Goal: Information Seeking & Learning: Learn about a topic

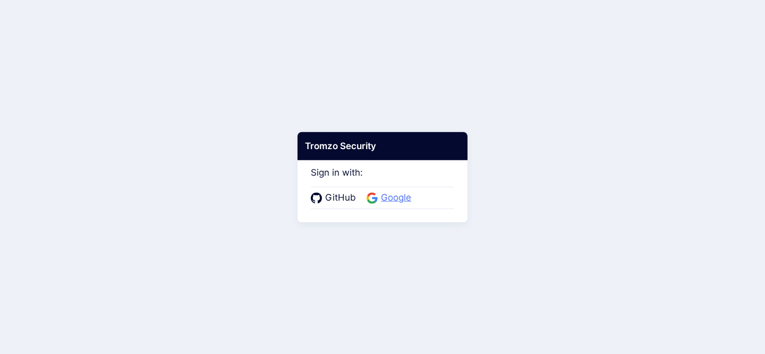
click at [395, 195] on span "Google" at bounding box center [396, 198] width 37 height 14
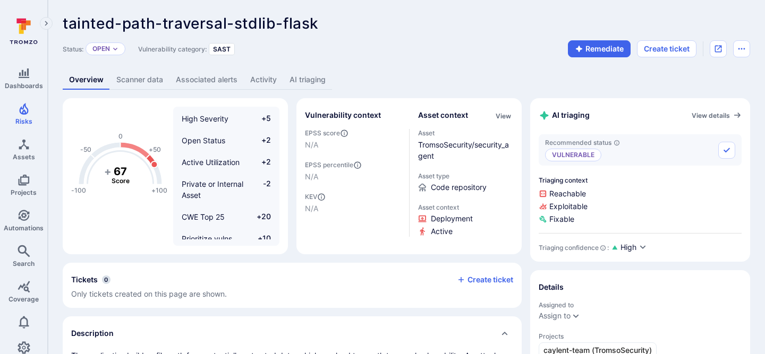
click at [297, 76] on link "AI triaging" at bounding box center [307, 80] width 49 height 20
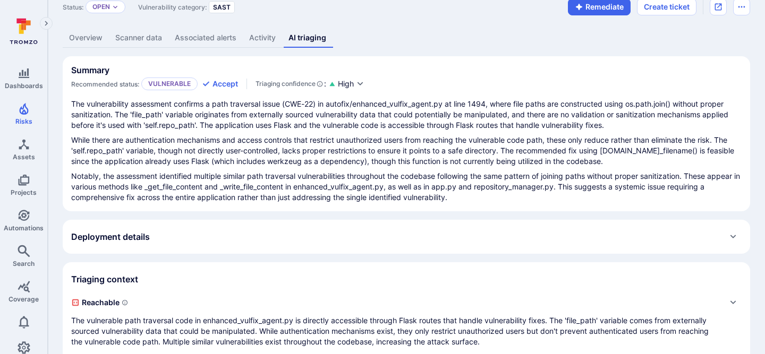
scroll to position [99, 0]
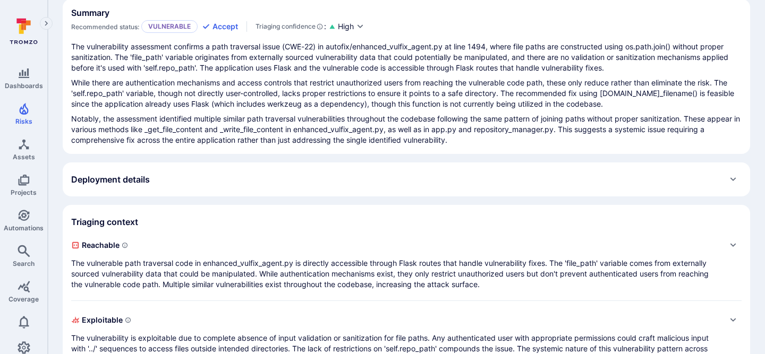
click at [272, 180] on div "Deployment details" at bounding box center [406, 179] width 670 height 17
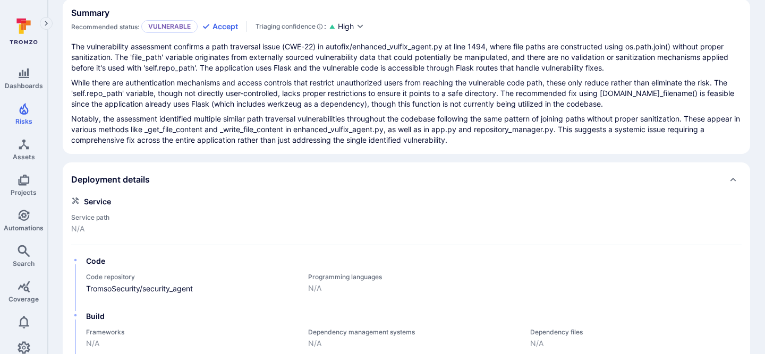
click at [272, 180] on div "Deployment details" at bounding box center [406, 179] width 670 height 17
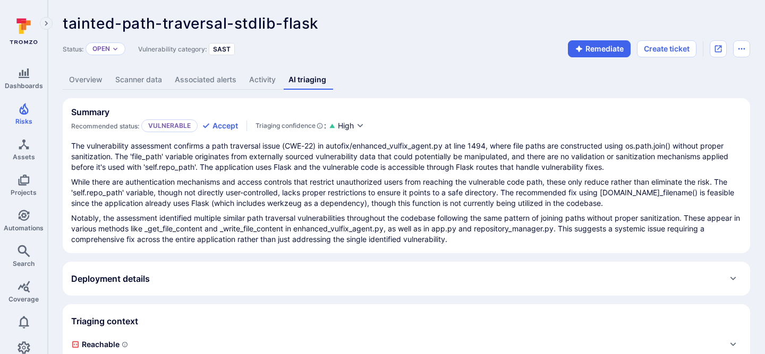
click at [184, 283] on div "Deployment details" at bounding box center [406, 278] width 670 height 17
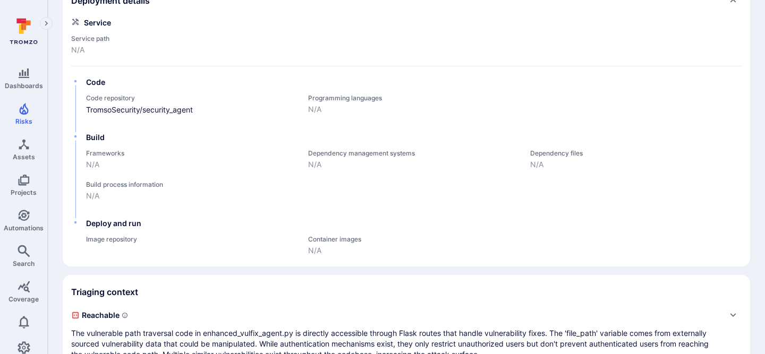
scroll to position [208, 0]
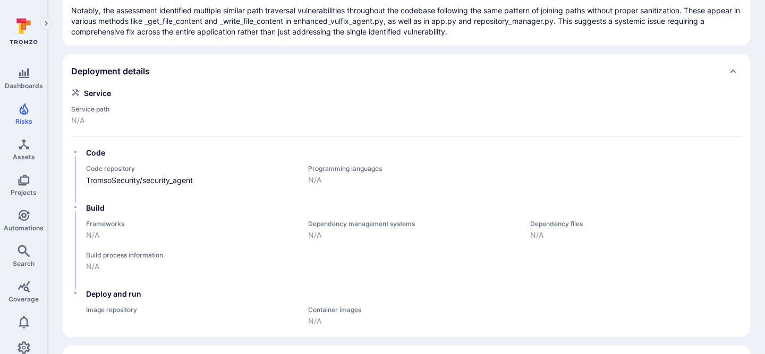
click at [173, 67] on div "Deployment details" at bounding box center [406, 71] width 670 height 17
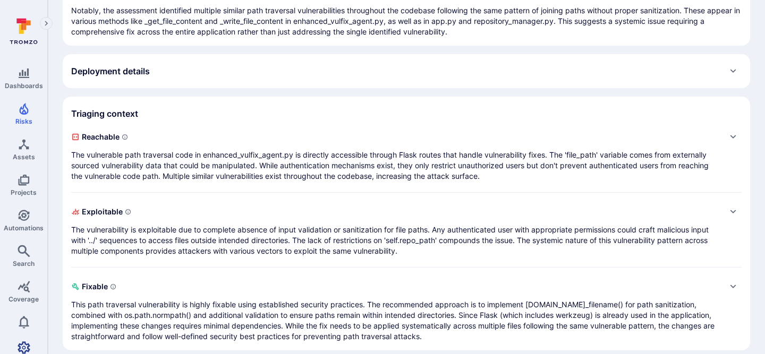
click at [33, 337] on link "Settings" at bounding box center [23, 347] width 47 height 21
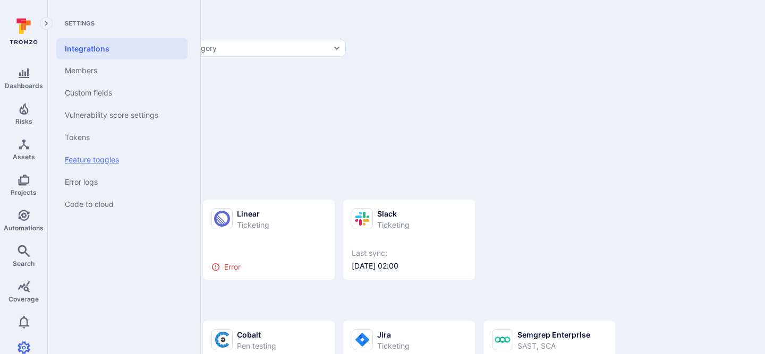
click at [101, 160] on link "Feature toggles" at bounding box center [121, 160] width 131 height 22
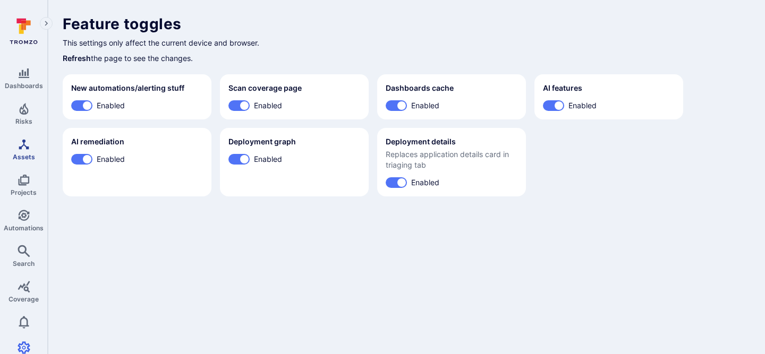
click at [12, 155] on link "Assets" at bounding box center [23, 149] width 47 height 31
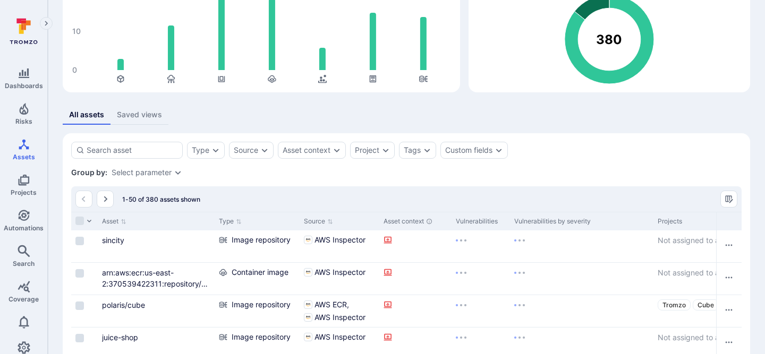
scroll to position [108, 0]
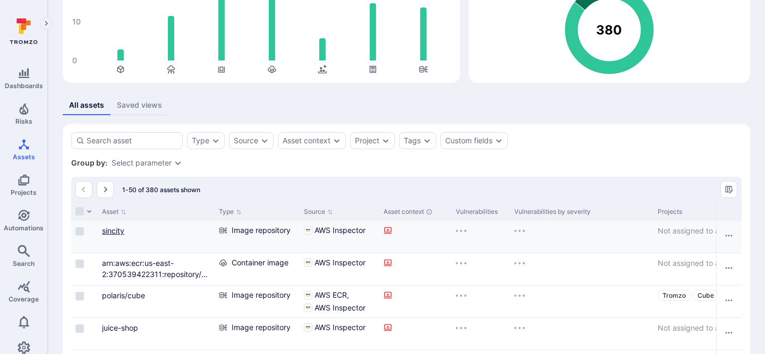
click at [118, 231] on link "sincity" at bounding box center [113, 230] width 22 height 9
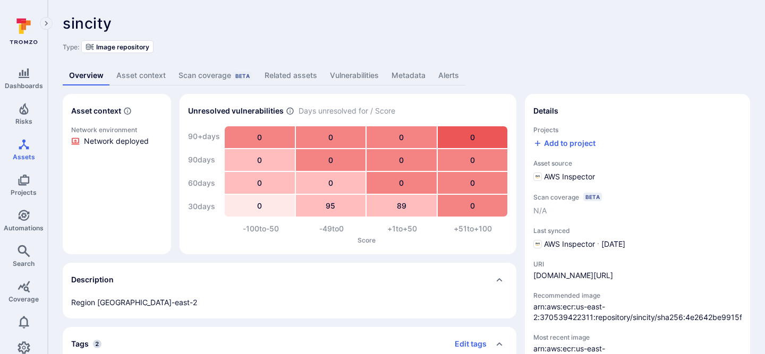
click at [355, 79] on link "Vulnerabilities" at bounding box center [354, 76] width 62 height 20
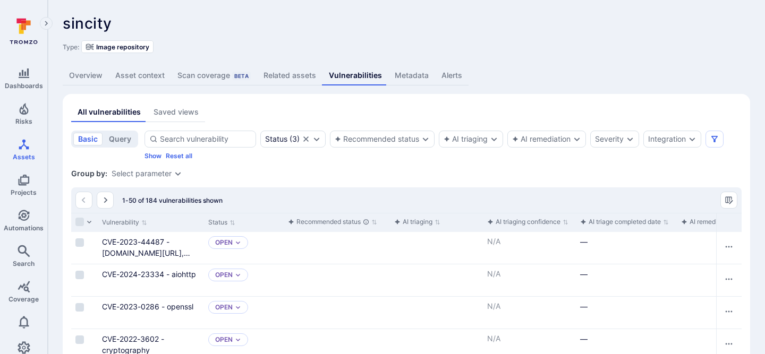
click at [75, 75] on link "Overview" at bounding box center [86, 76] width 46 height 20
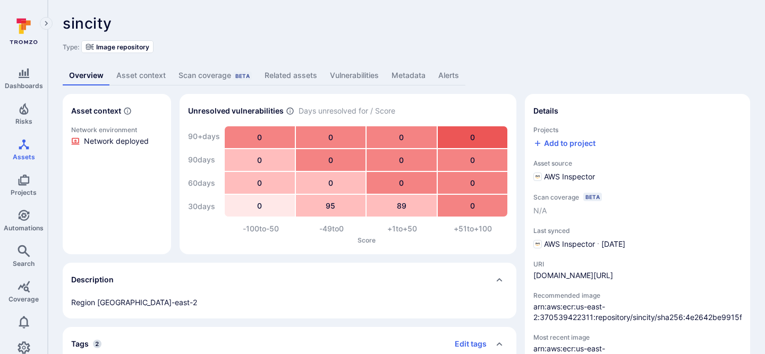
click at [365, 75] on link "Vulnerabilities" at bounding box center [354, 76] width 62 height 20
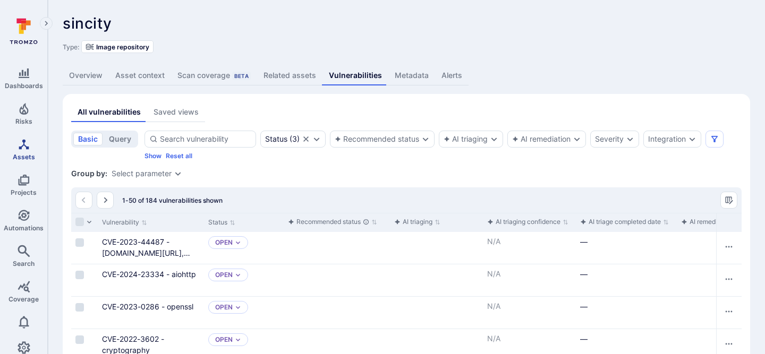
click at [19, 138] on icon "Assets" at bounding box center [24, 144] width 13 height 13
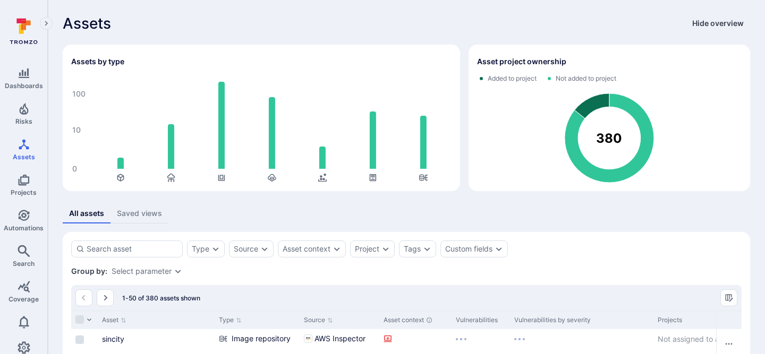
click at [720, 23] on button "Hide overview" at bounding box center [718, 23] width 64 height 17
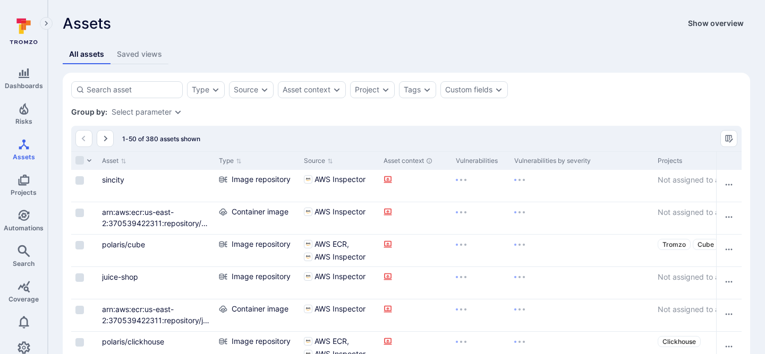
click at [729, 21] on button "Show overview" at bounding box center [715, 23] width 69 height 17
click at [725, 17] on button "Show overview" at bounding box center [715, 23] width 69 height 17
click at [724, 23] on button "Show overview" at bounding box center [715, 23] width 69 height 17
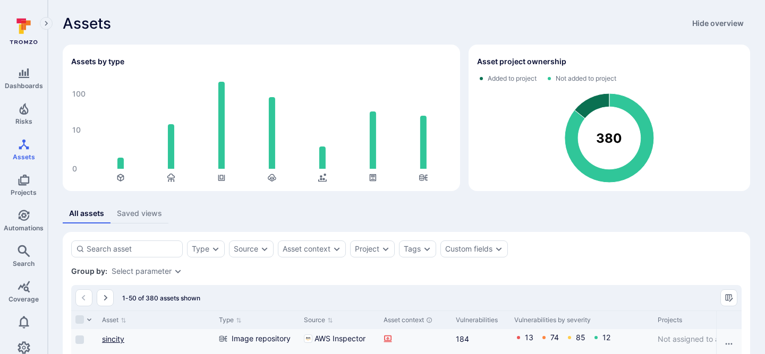
click at [118, 340] on link "sincity" at bounding box center [113, 339] width 22 height 9
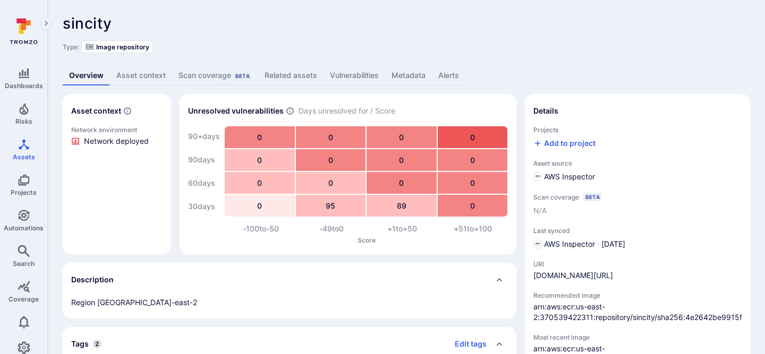
click at [353, 76] on link "Vulnerabilities" at bounding box center [354, 76] width 62 height 20
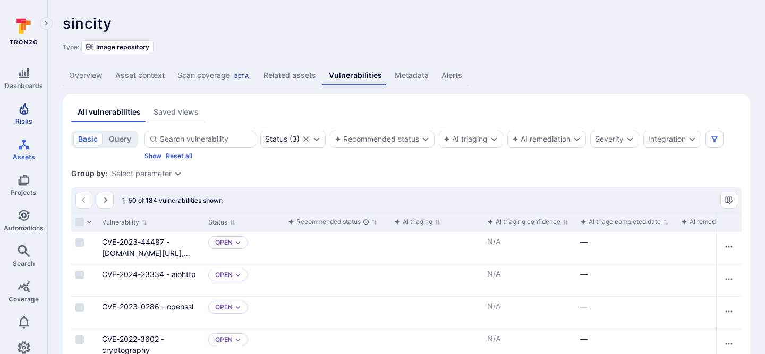
click at [30, 119] on span "Risks" at bounding box center [23, 121] width 17 height 8
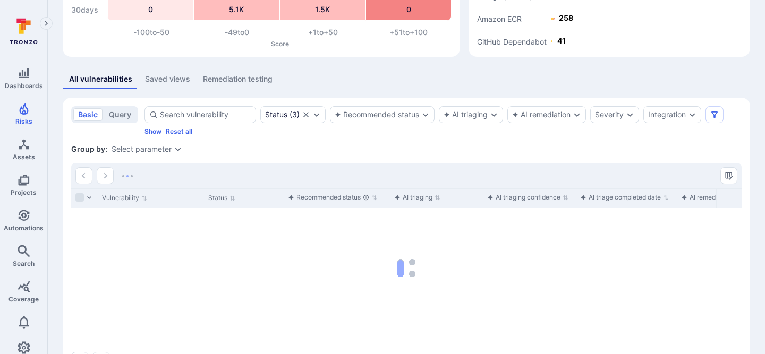
scroll to position [165, 0]
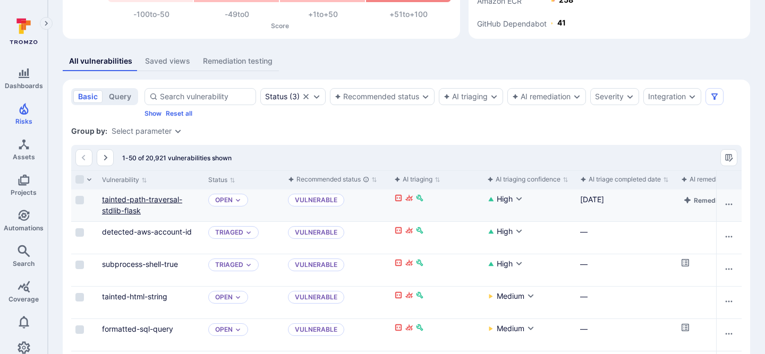
click at [160, 196] on link "tainted-path-traversal-stdlib-flask" at bounding box center [142, 205] width 80 height 20
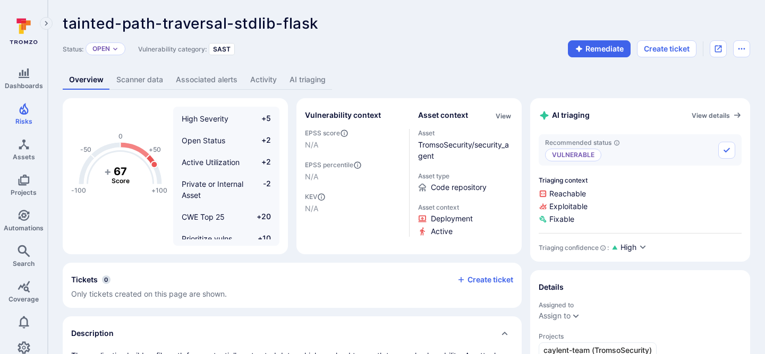
click at [315, 88] on link "AI triaging" at bounding box center [307, 80] width 49 height 20
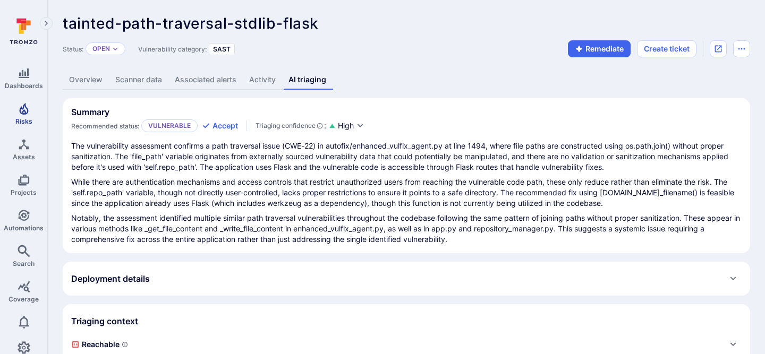
click at [24, 120] on span "Risks" at bounding box center [23, 121] width 17 height 8
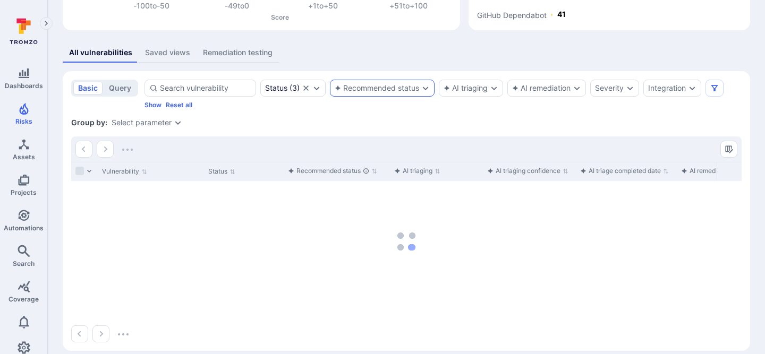
scroll to position [185, 0]
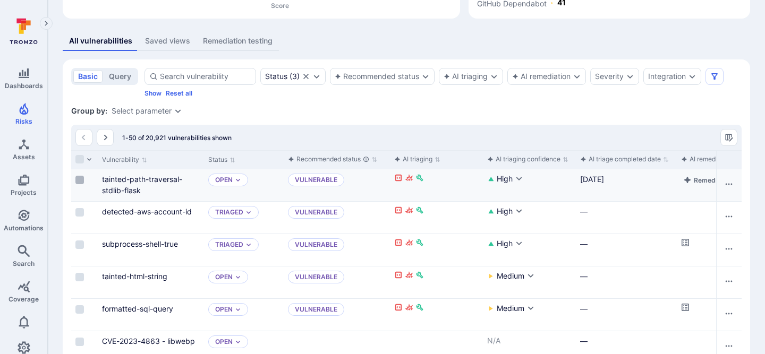
click at [82, 178] on input "Select row" at bounding box center [79, 180] width 8 height 8
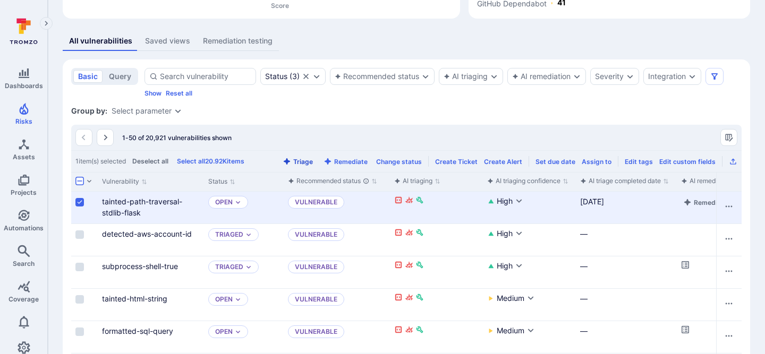
click at [309, 162] on button "Triage" at bounding box center [297, 162] width 35 height 8
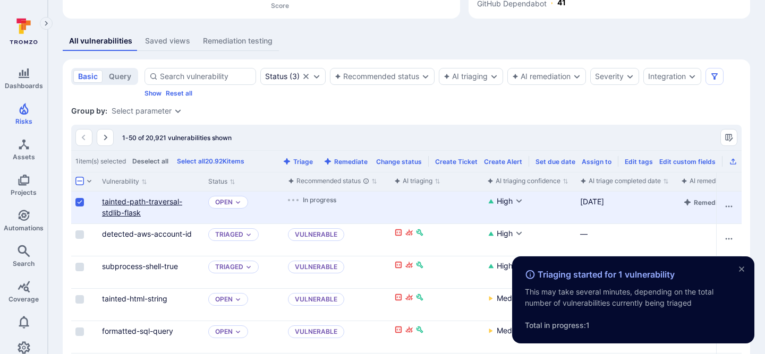
click at [130, 200] on link "tainted-path-traversal-stdlib-flask" at bounding box center [142, 207] width 80 height 20
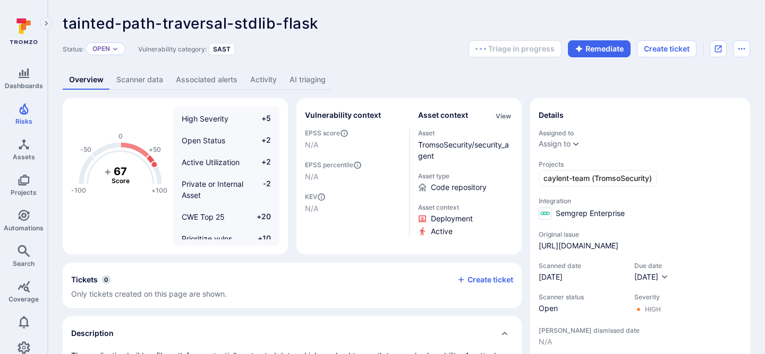
click at [316, 79] on link "AI triaging" at bounding box center [307, 80] width 49 height 20
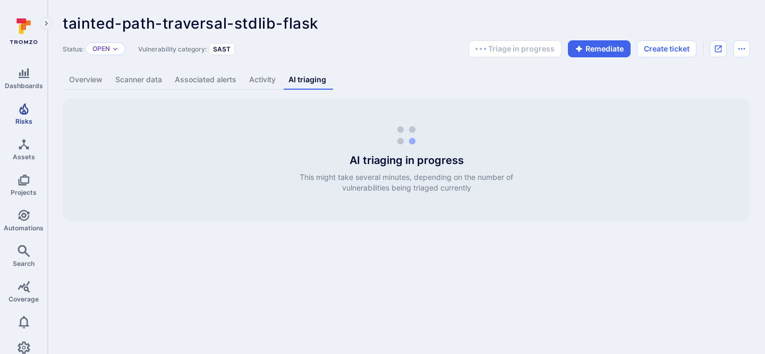
click at [24, 108] on icon "Risks" at bounding box center [24, 108] width 13 height 13
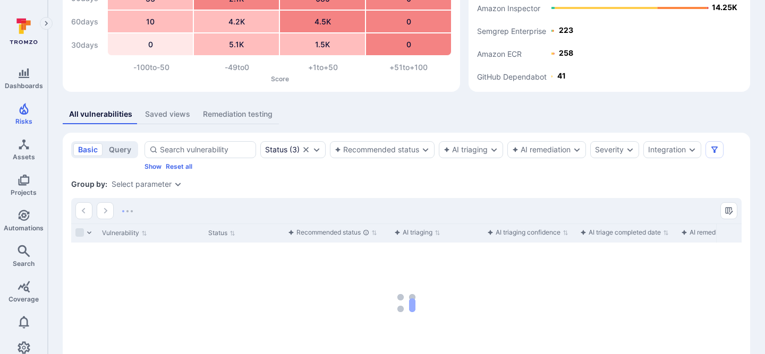
scroll to position [185, 0]
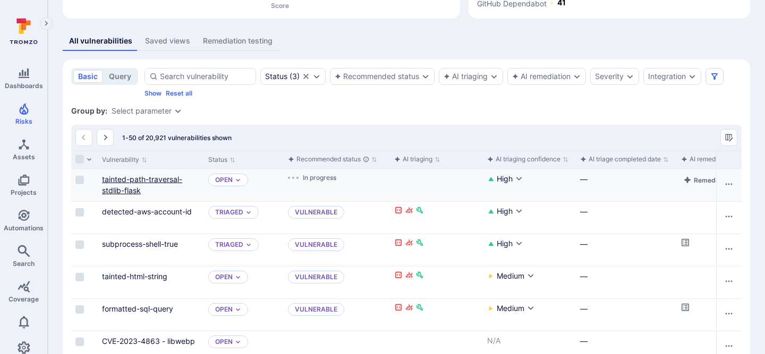
click at [133, 179] on link "tainted-path-traversal-stdlib-flask" at bounding box center [142, 185] width 80 height 20
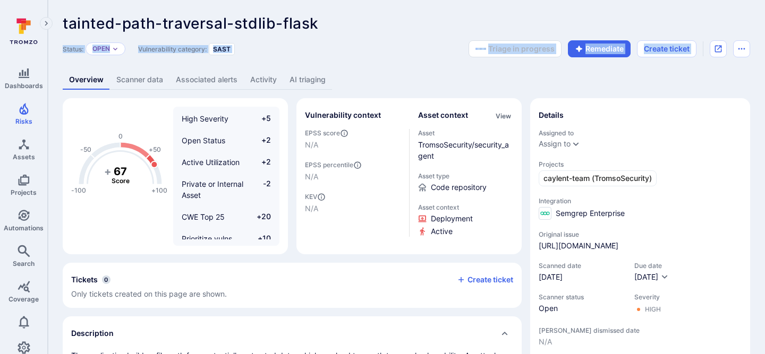
drag, startPoint x: 563, startPoint y: 30, endPoint x: 630, endPoint y: 59, distance: 73.0
click at [630, 60] on div "tainted-path-traversal-stdlib-flask ... Show more Status: Open Vulnerability ca…" at bounding box center [406, 335] width 717 height 671
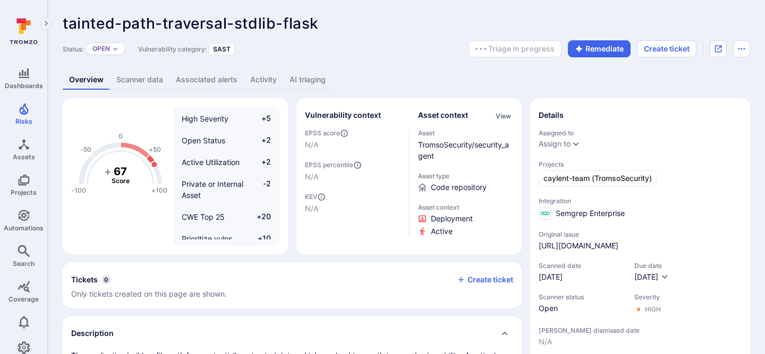
click at [640, 67] on div "tainted-path-traversal-stdlib-flask ... Show more Status: Open Vulnerability ca…" at bounding box center [406, 335] width 717 height 671
click at [529, 83] on div "Overview Scanner data Associated alerts Activity AI triaging" at bounding box center [406, 80] width 687 height 20
click at [314, 77] on link "AI triaging" at bounding box center [307, 80] width 49 height 20
